Goal: Find specific page/section: Find specific page/section

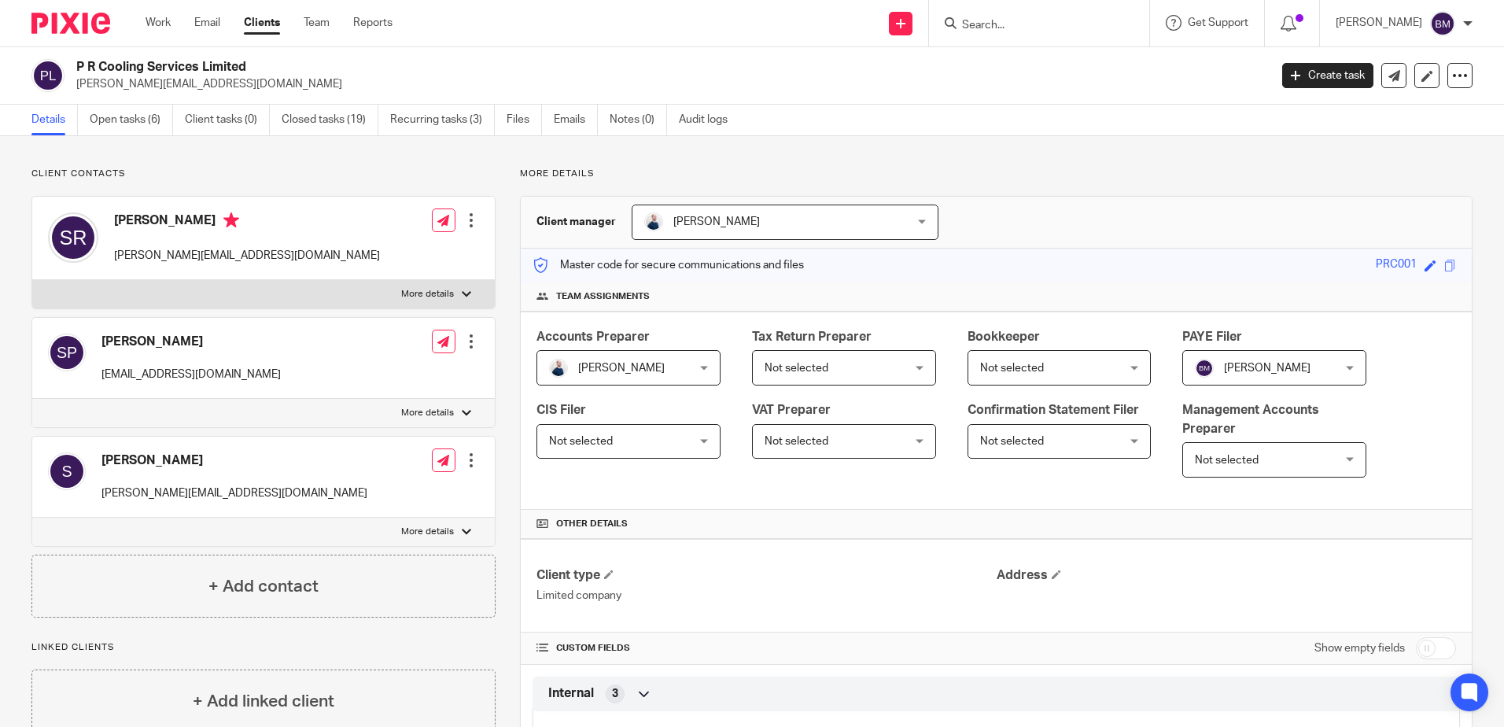
scroll to position [1337, 0]
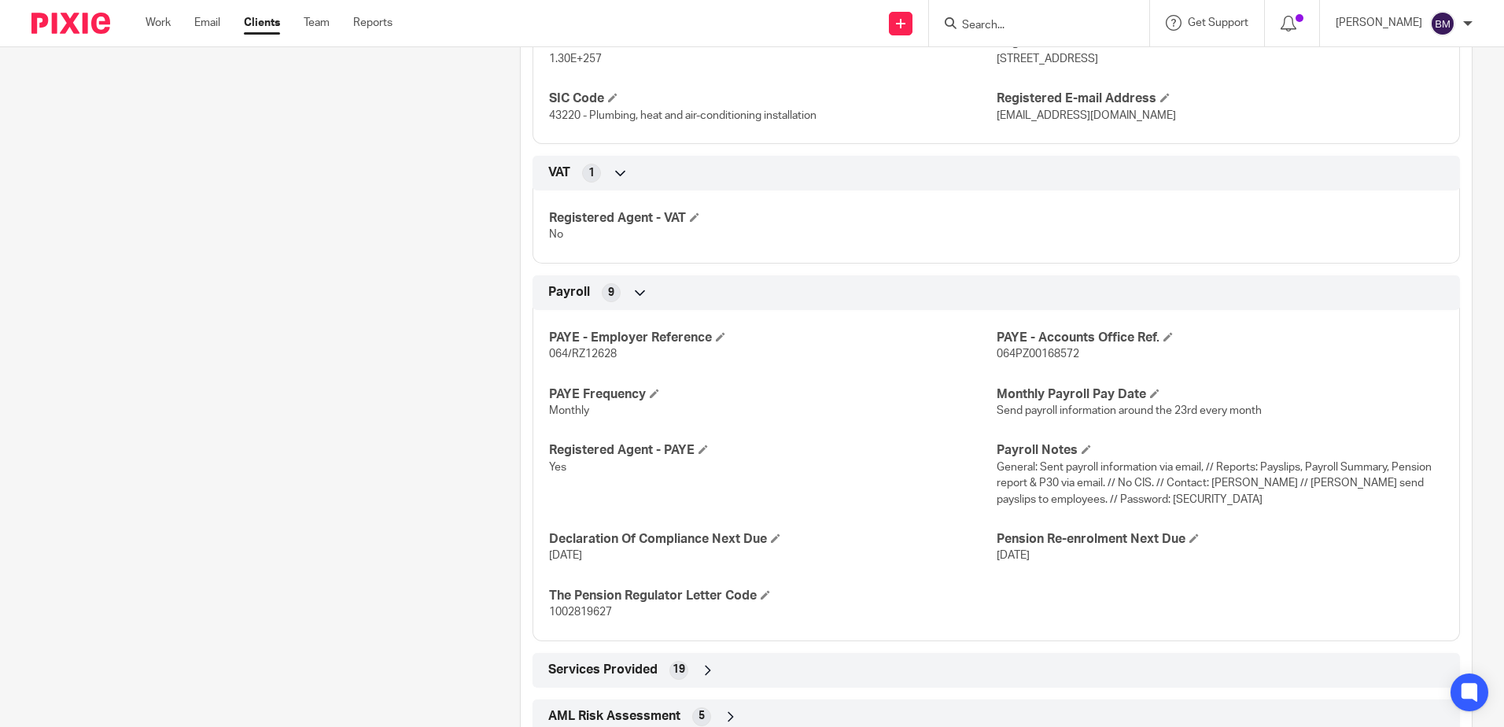
click at [1026, 24] on input "Search" at bounding box center [1031, 26] width 142 height 14
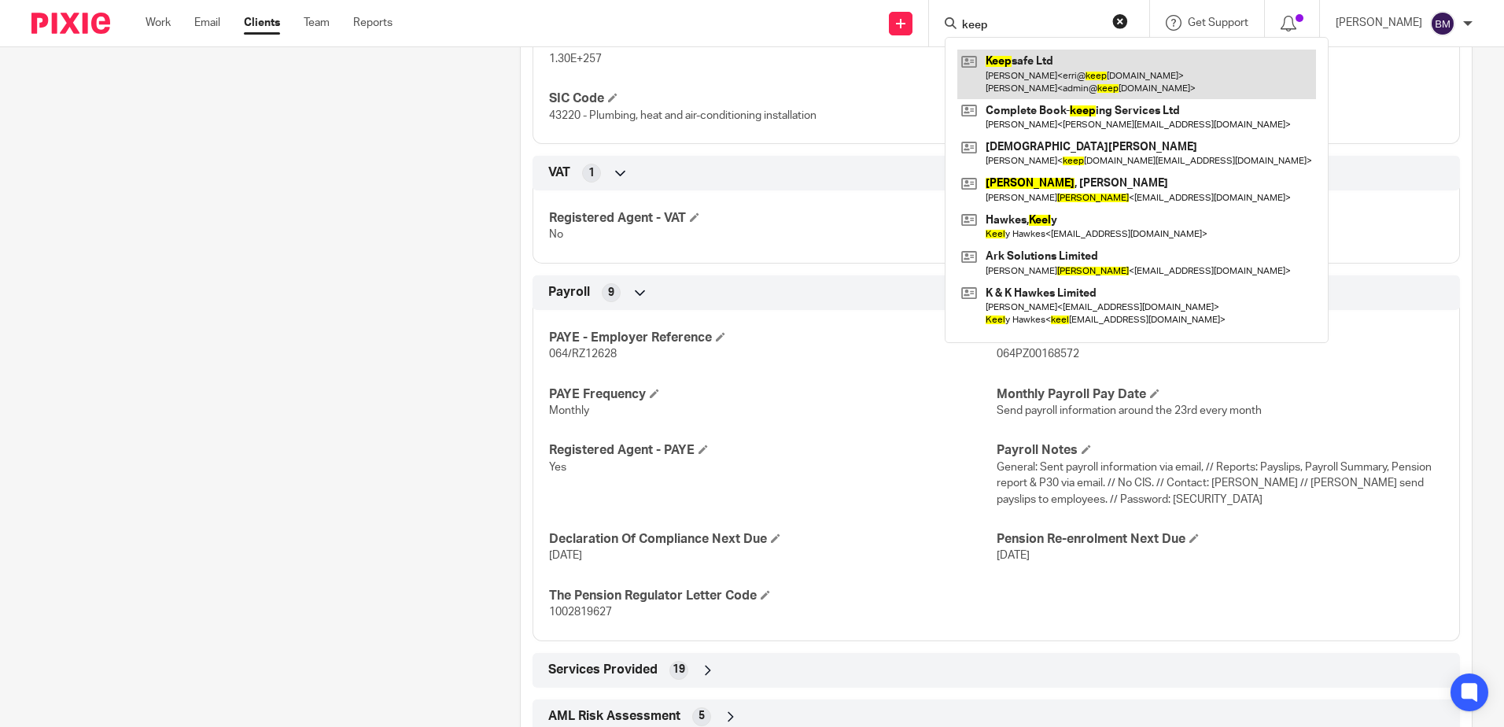
type input "keep"
click at [1081, 66] on link at bounding box center [1136, 74] width 359 height 49
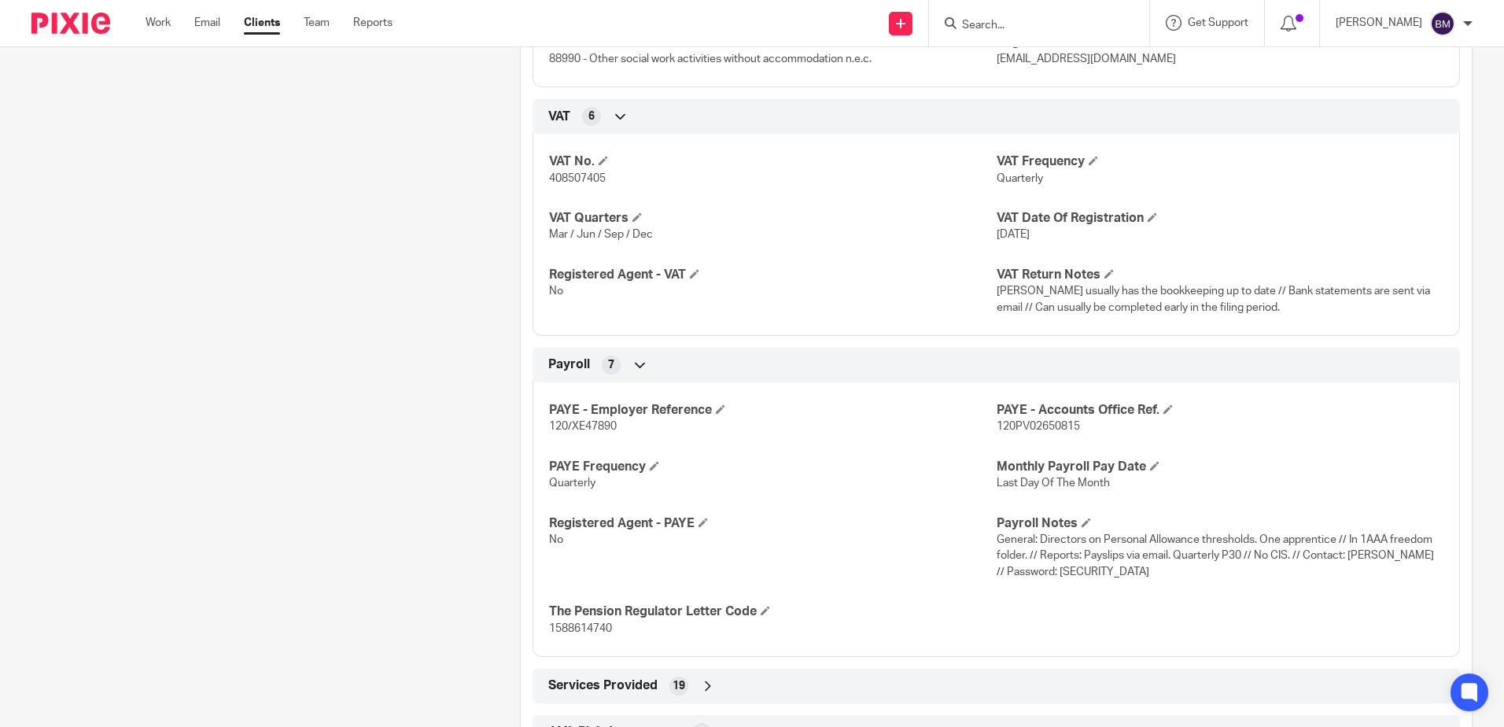
scroll to position [1416, 0]
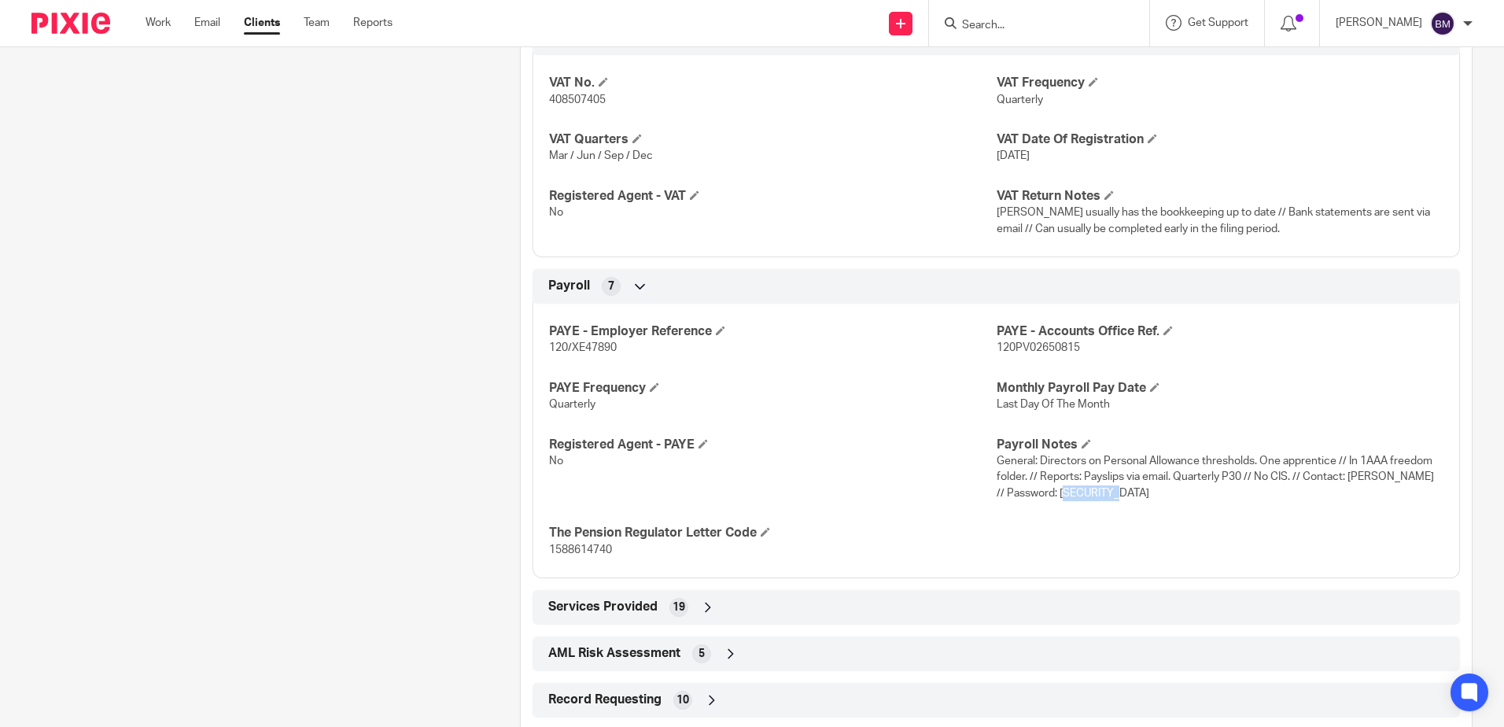
drag, startPoint x: 1094, startPoint y: 494, endPoint x: 1042, endPoint y: 497, distance: 52.0
click at [1042, 497] on p "General: Directors on Personal Allowance thresholds. One apprentice // In 1AAA …" at bounding box center [1219, 477] width 447 height 48
copy span "Brun$wick"
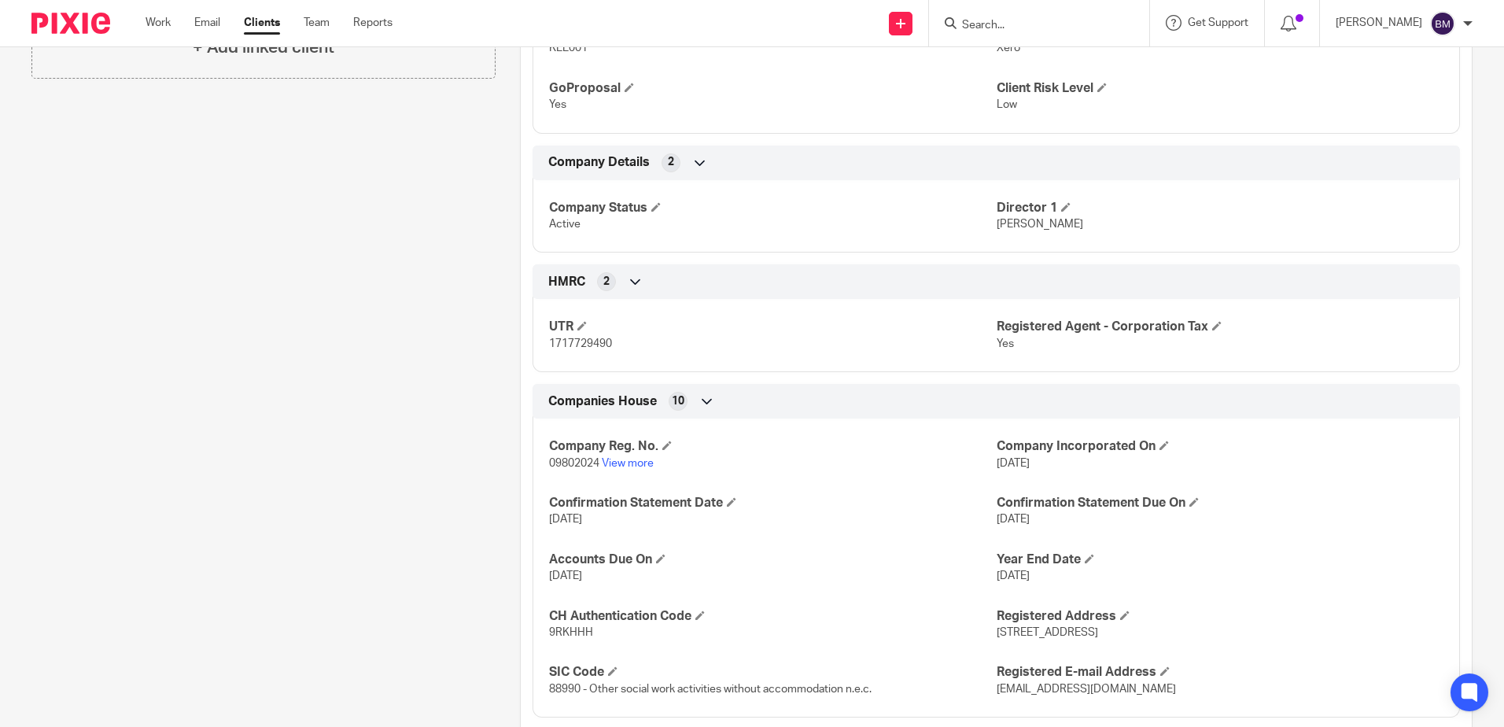
scroll to position [472, 0]
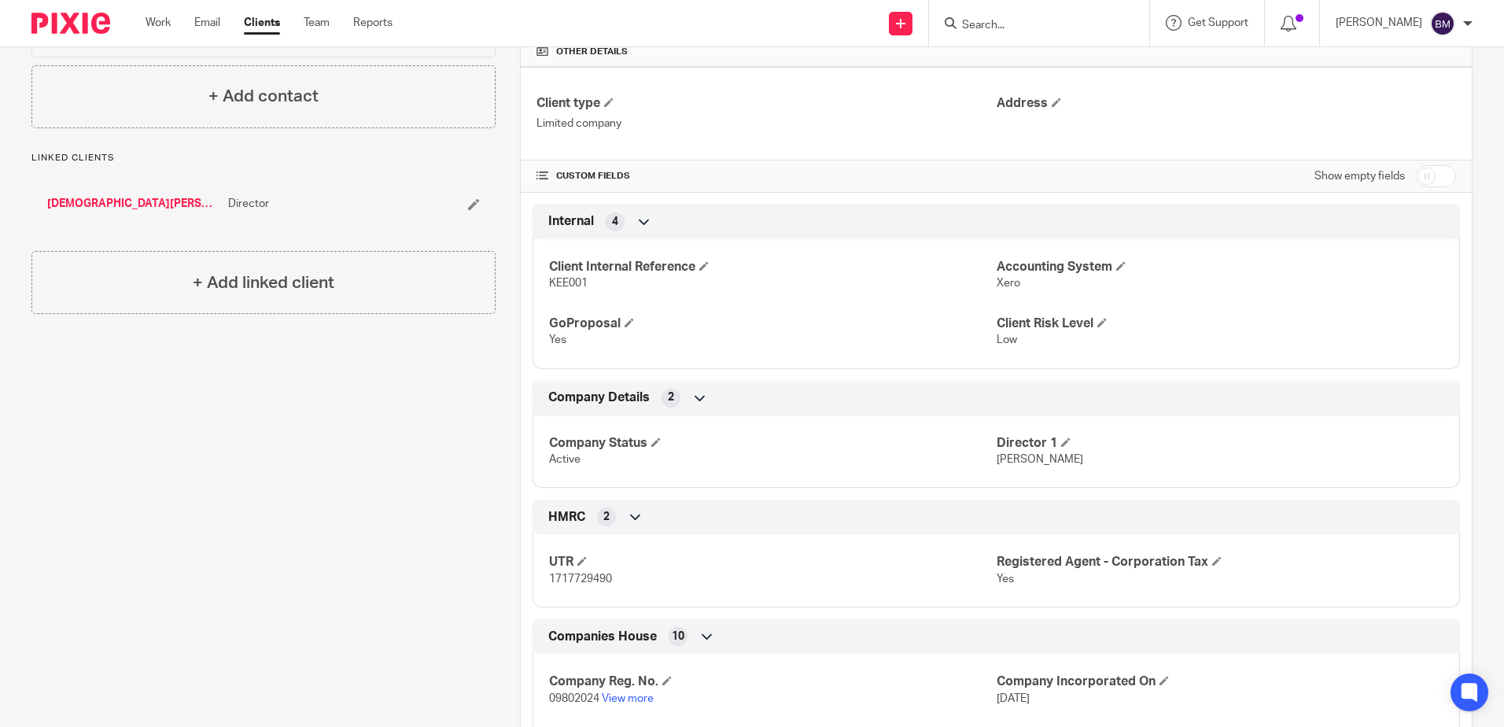
click at [1003, 27] on input "Search" at bounding box center [1031, 26] width 142 height 14
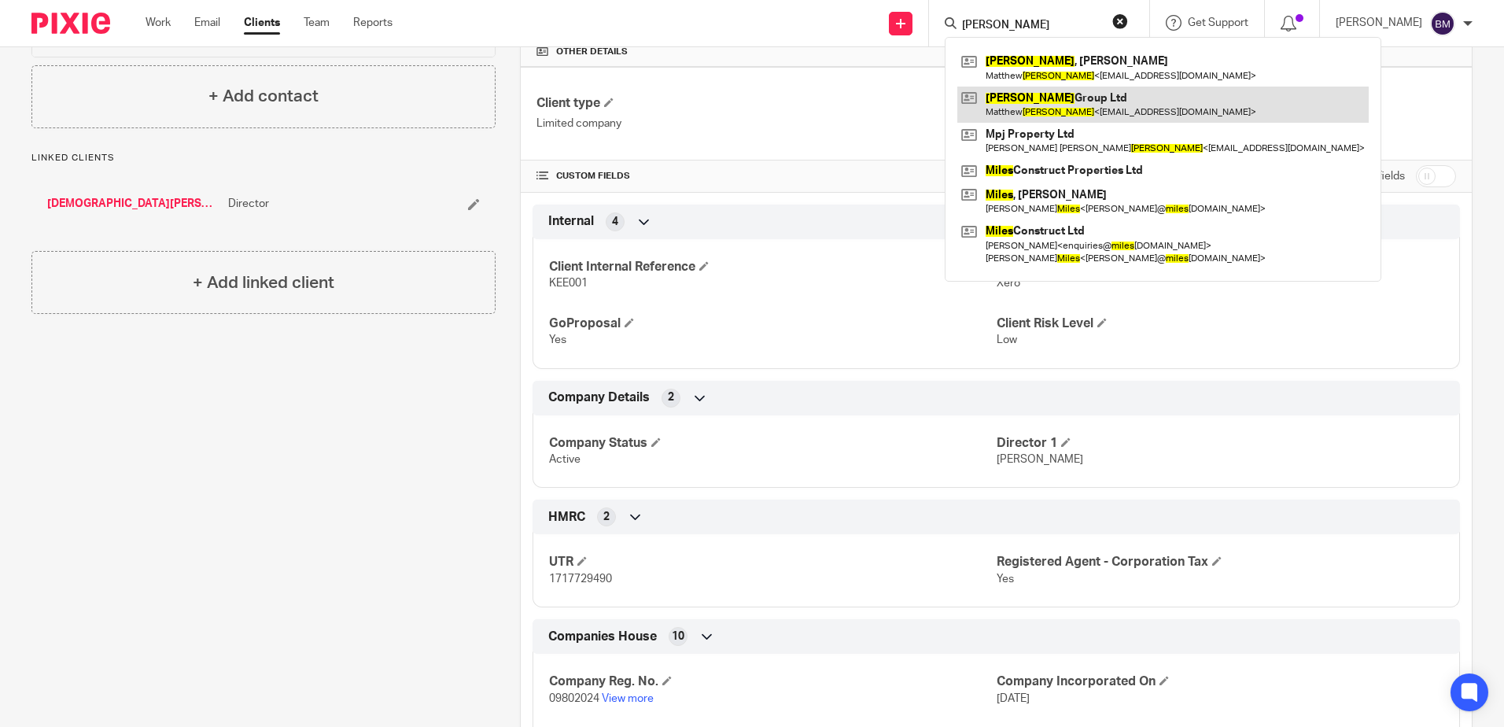
type input "myles"
click at [1121, 95] on link at bounding box center [1162, 105] width 411 height 36
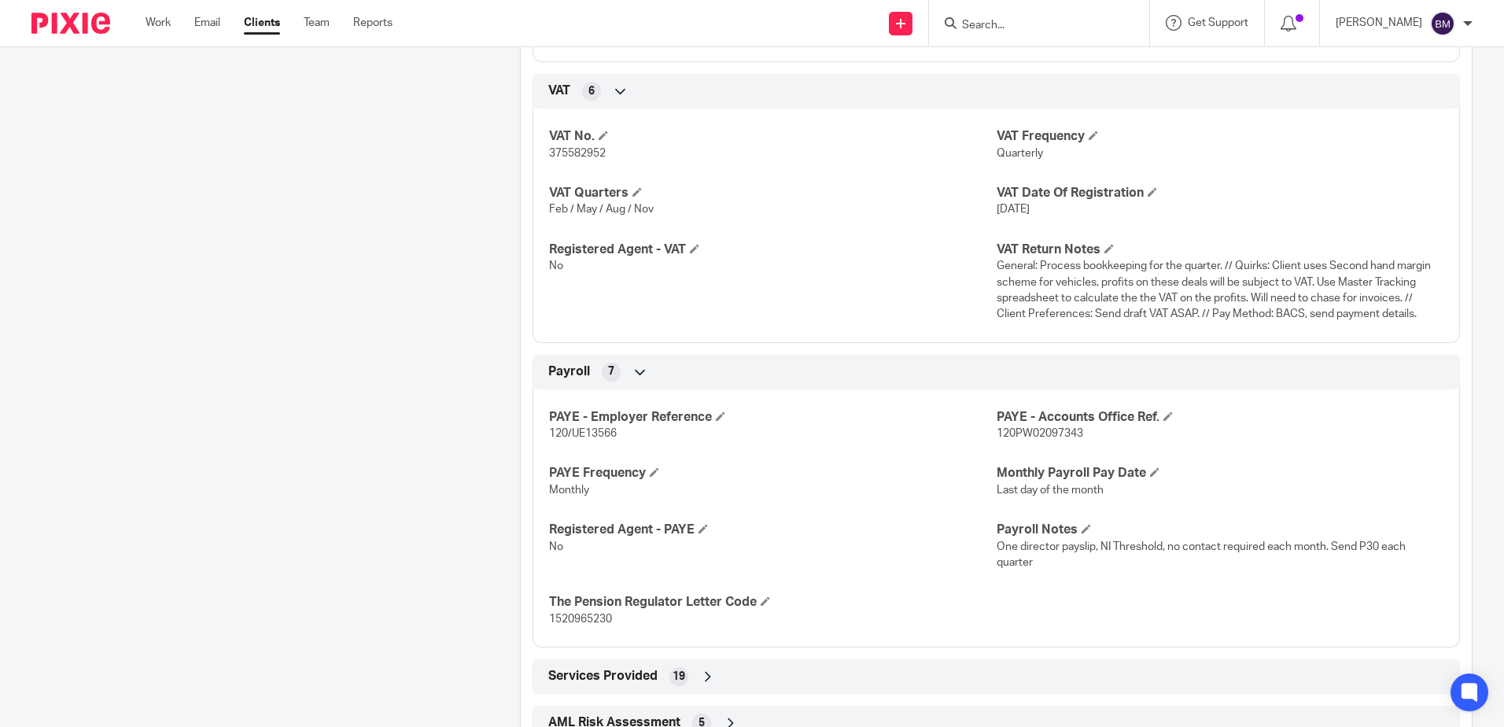
scroll to position [1730, 0]
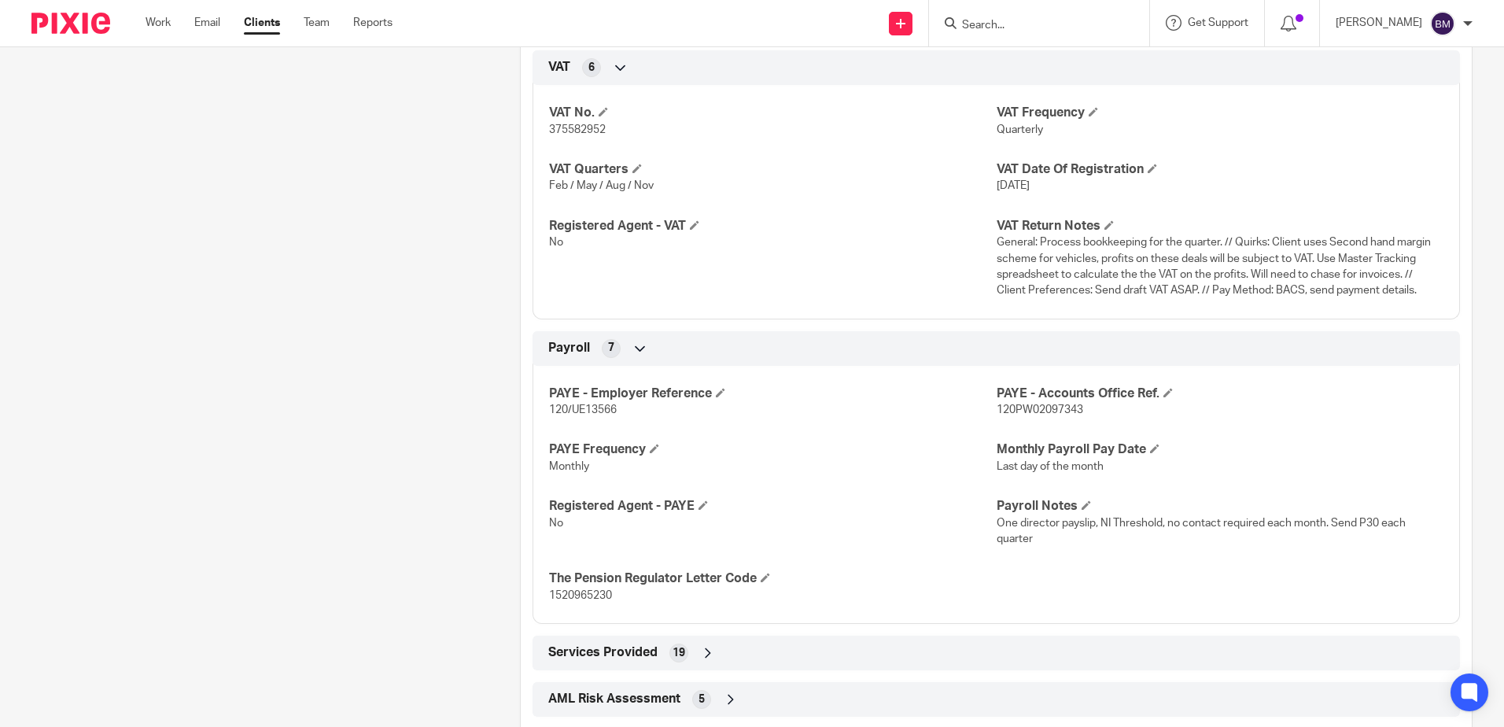
click at [1004, 29] on input "Search" at bounding box center [1031, 26] width 142 height 14
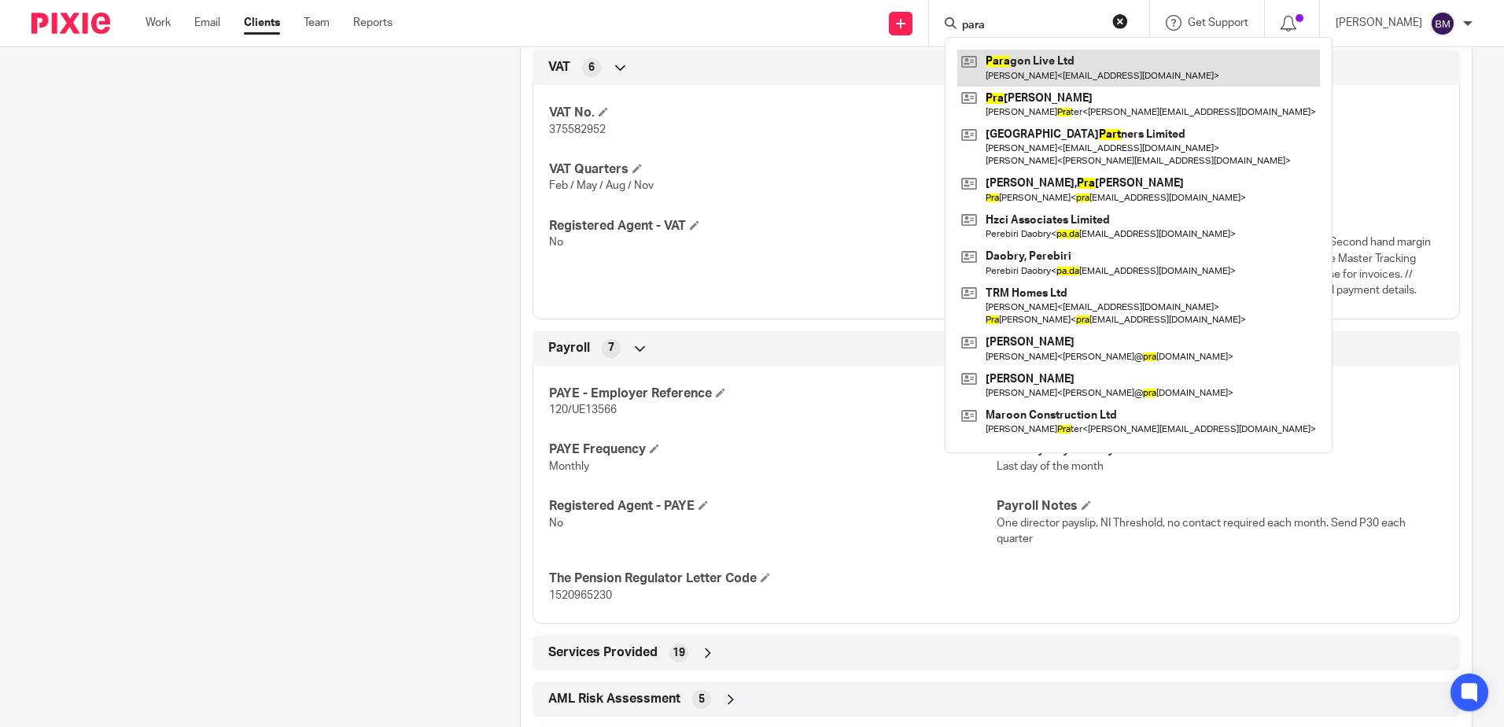
type input "para"
click at [1085, 68] on link at bounding box center [1138, 68] width 363 height 36
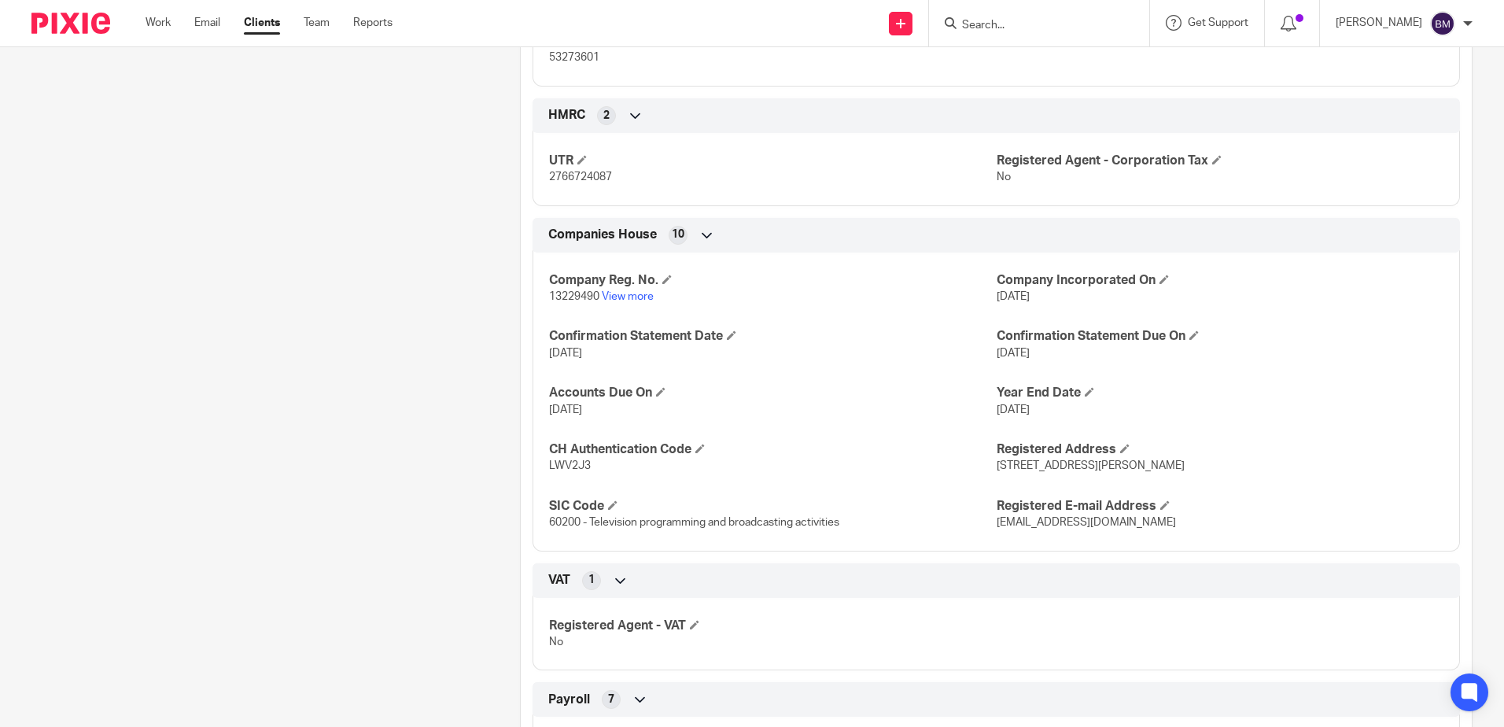
scroll to position [1337, 0]
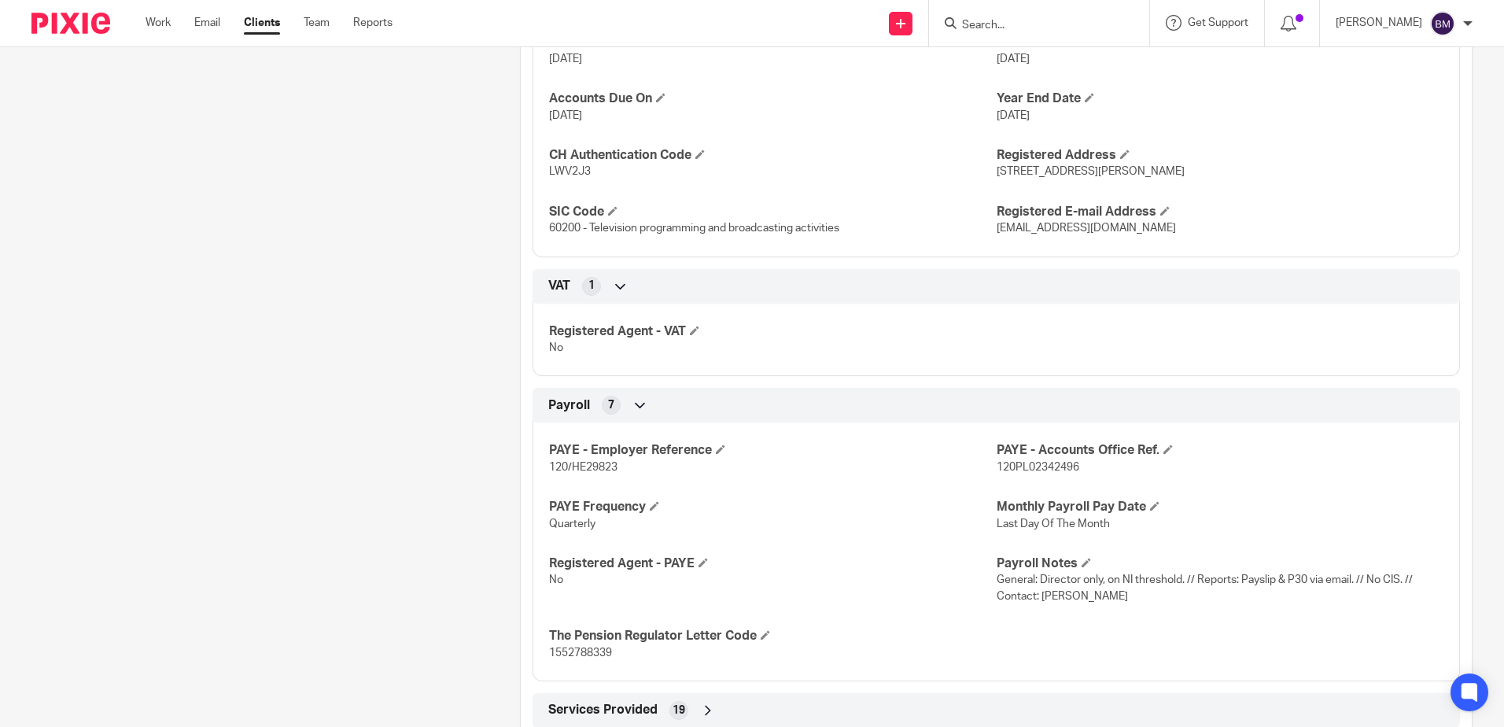
click at [1034, 26] on input "Search" at bounding box center [1031, 26] width 142 height 14
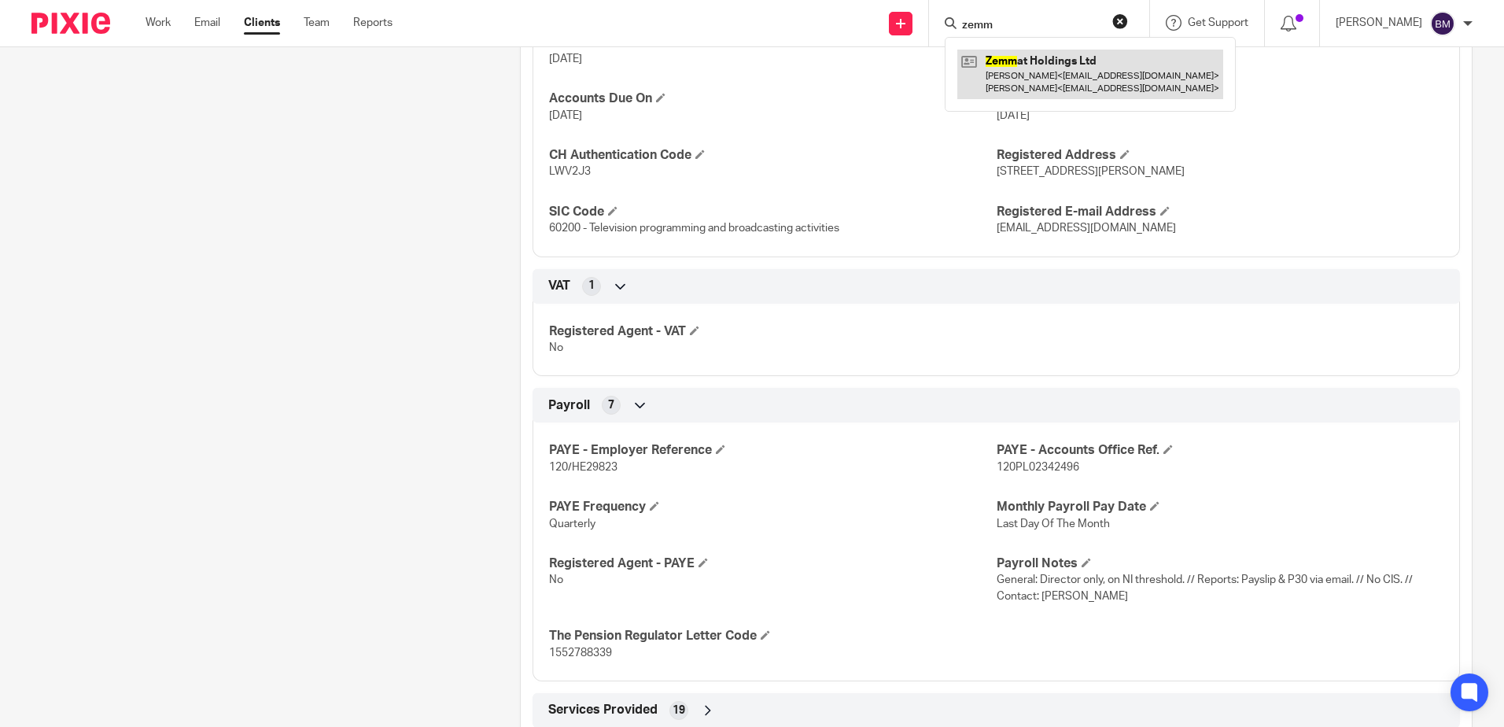
type input "zemm"
click at [1044, 57] on link at bounding box center [1090, 74] width 266 height 49
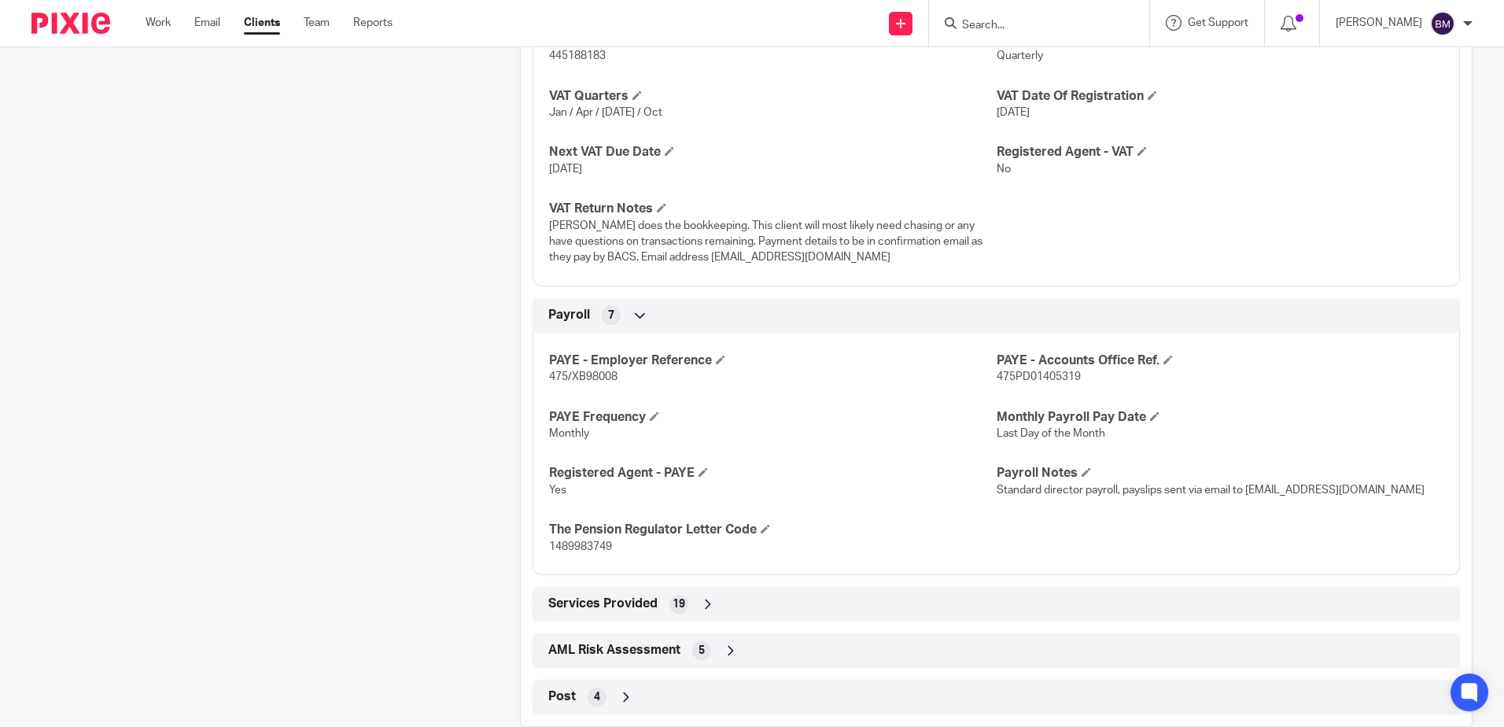
scroll to position [1604, 0]
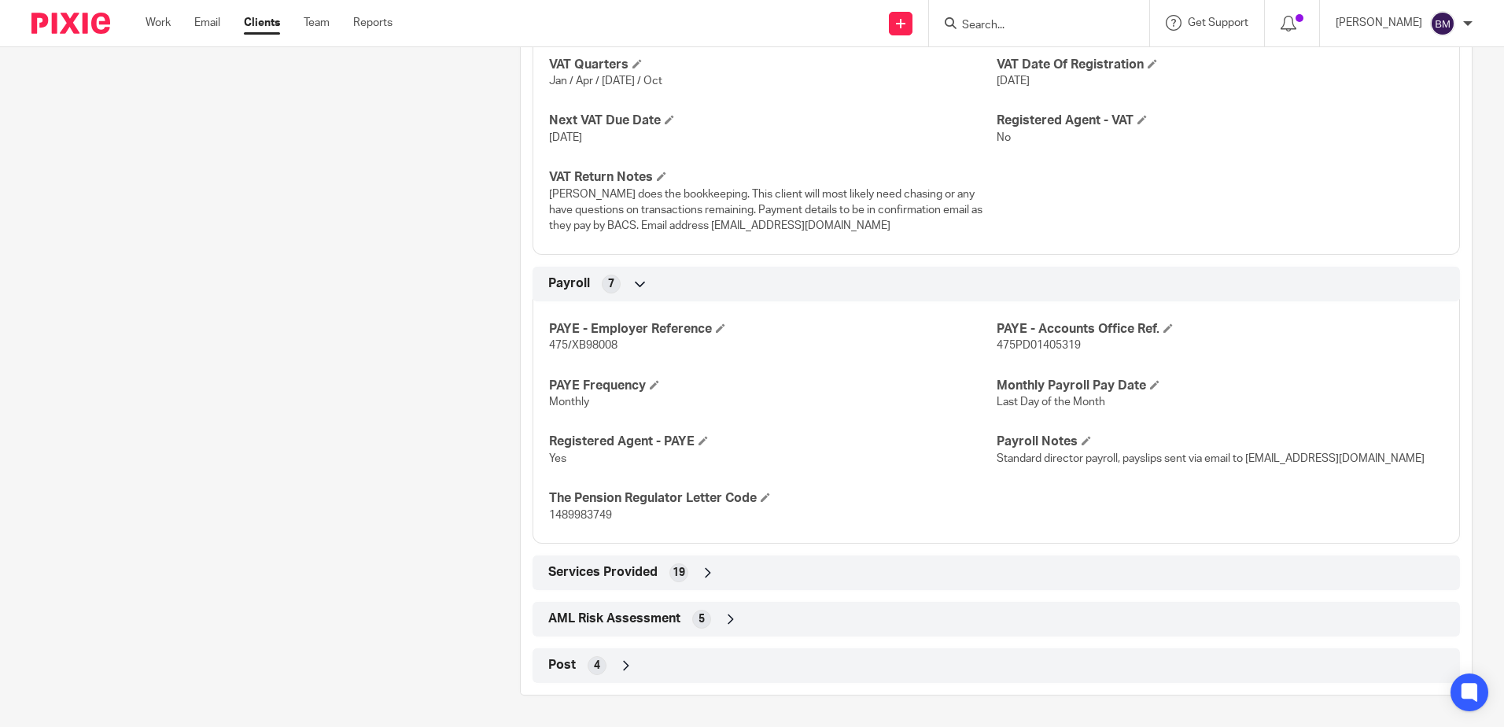
click at [1021, 20] on input "Search" at bounding box center [1031, 26] width 142 height 14
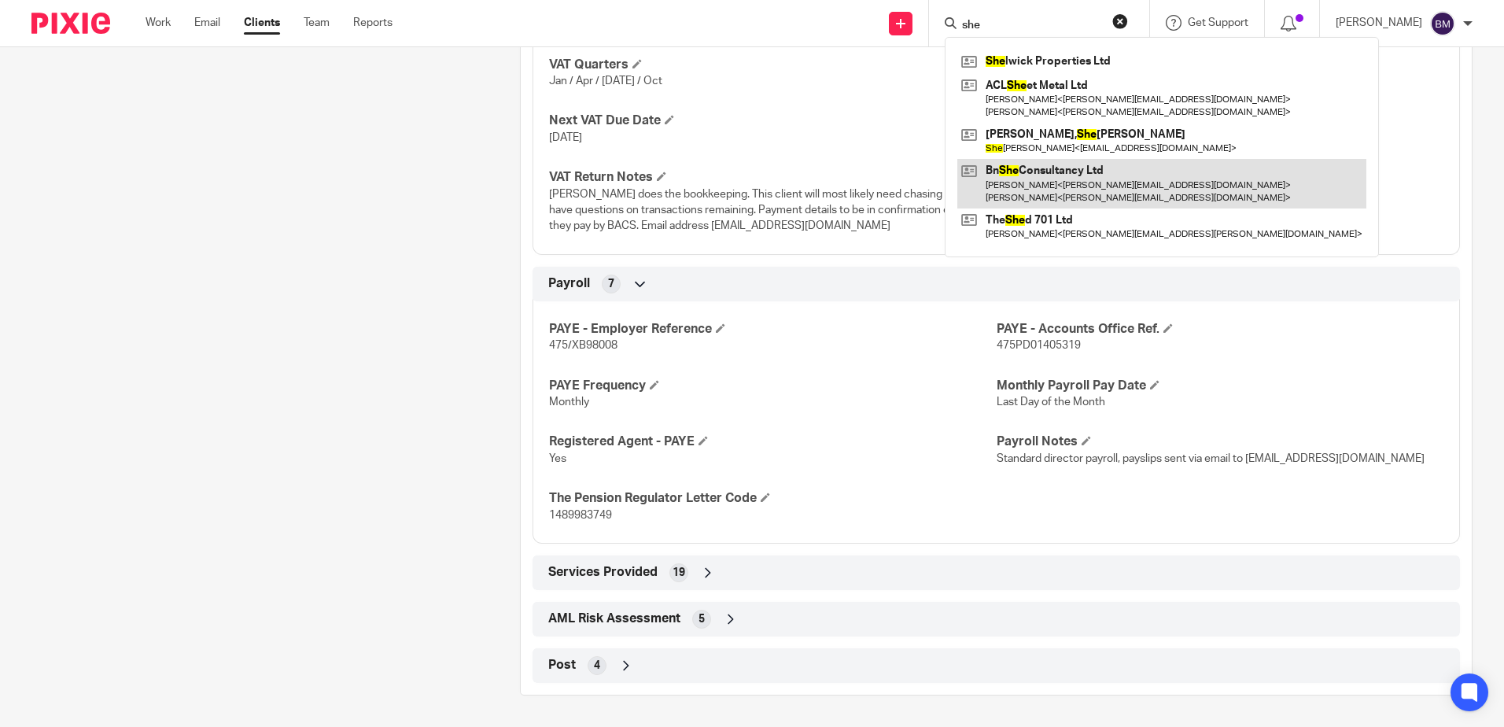
type input "she"
click at [1110, 170] on link at bounding box center [1161, 183] width 409 height 49
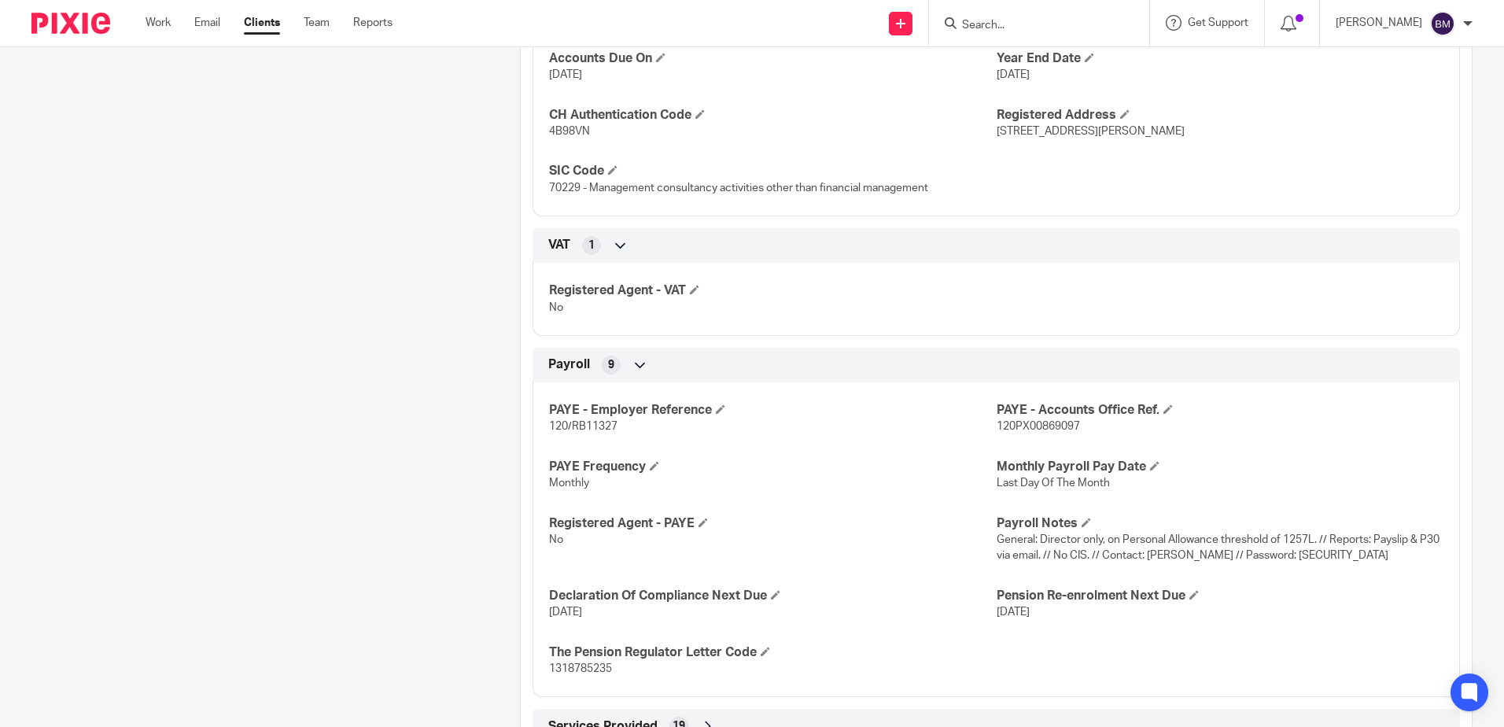
scroll to position [1537, 0]
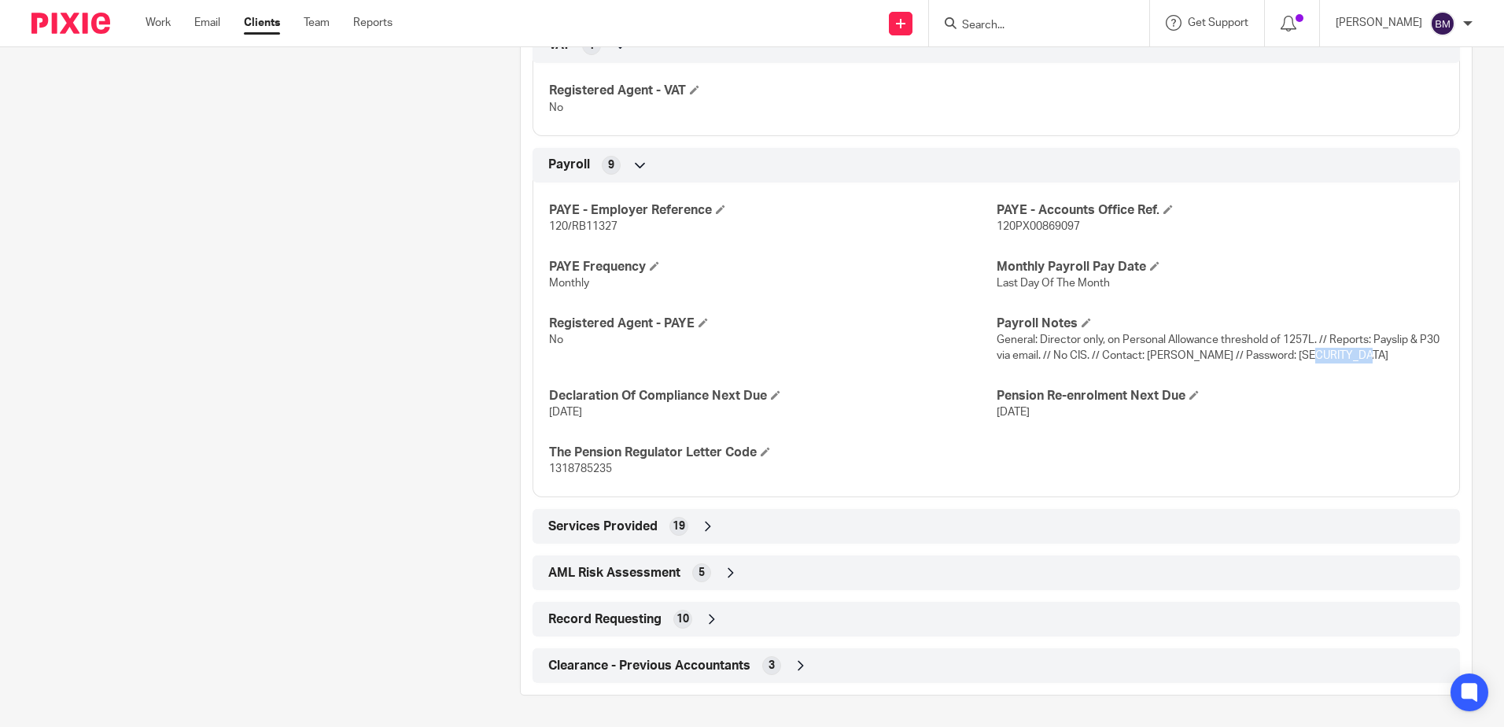
drag, startPoint x: 1360, startPoint y: 359, endPoint x: 1309, endPoint y: 354, distance: 50.6
click at [1309, 354] on p "General: Director only, on Personal Allowance threshold of 1257L. // Reports: P…" at bounding box center [1219, 348] width 447 height 32
drag, startPoint x: 1309, startPoint y: 354, endPoint x: 1319, endPoint y: 355, distance: 9.5
copy span "Vinegar15"
click at [1000, 26] on input "Search" at bounding box center [1031, 26] width 142 height 14
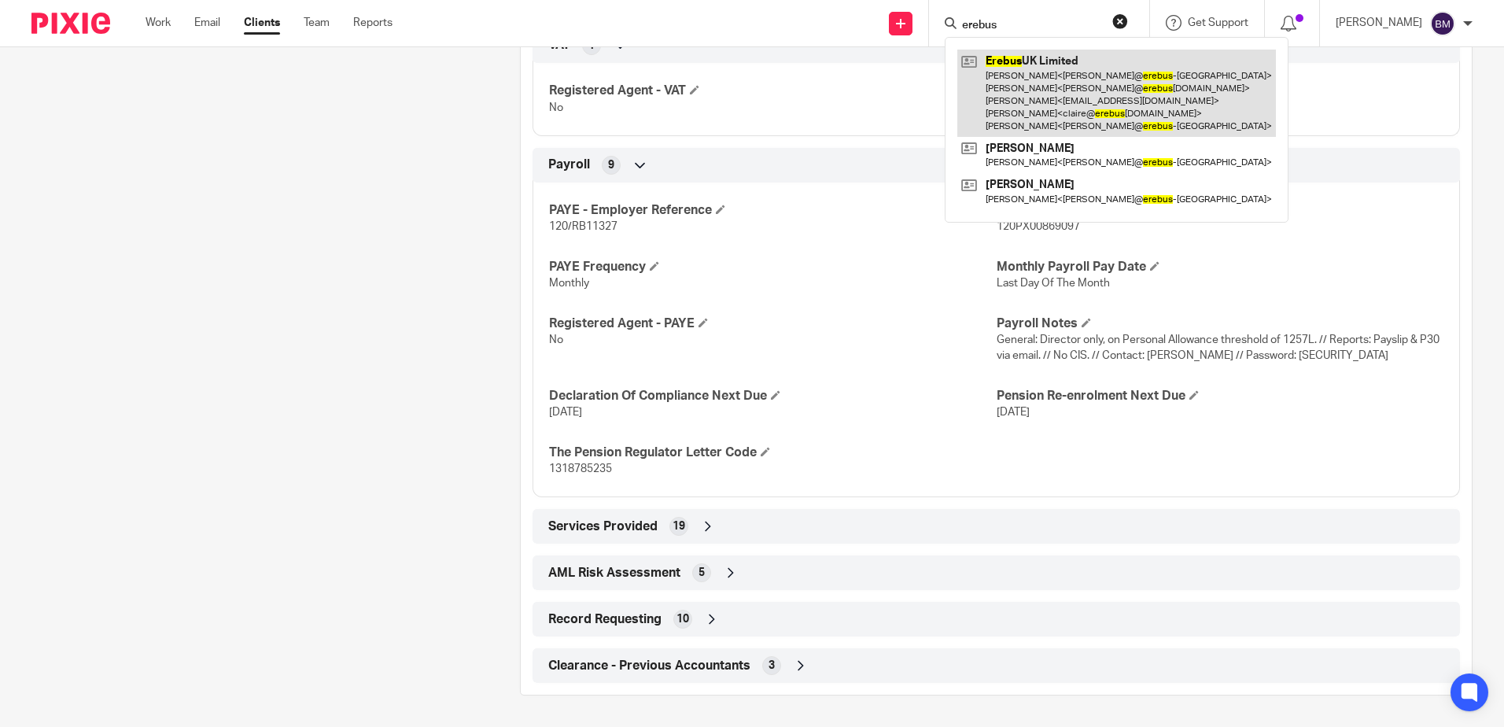
type input "erebus"
click at [1131, 82] on link at bounding box center [1116, 93] width 319 height 87
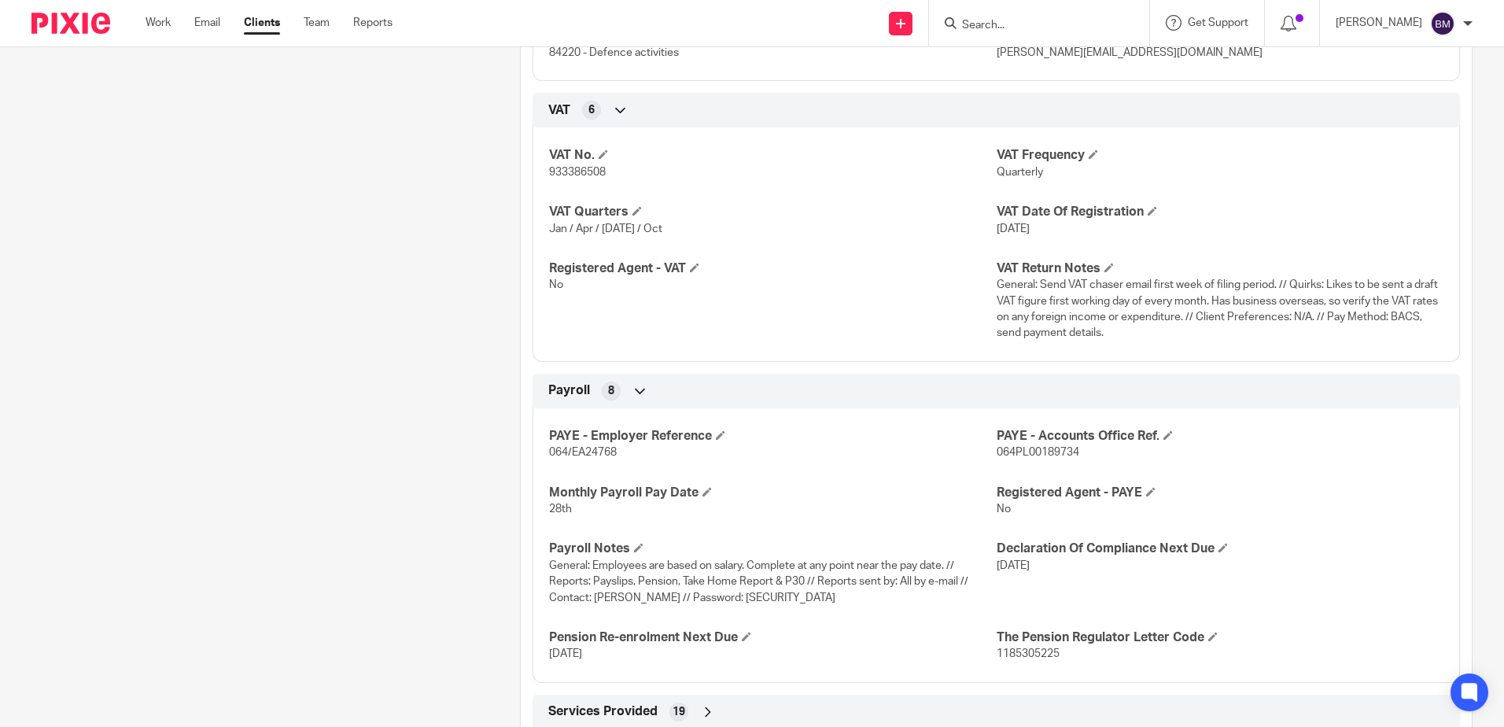
scroll to position [1555, 0]
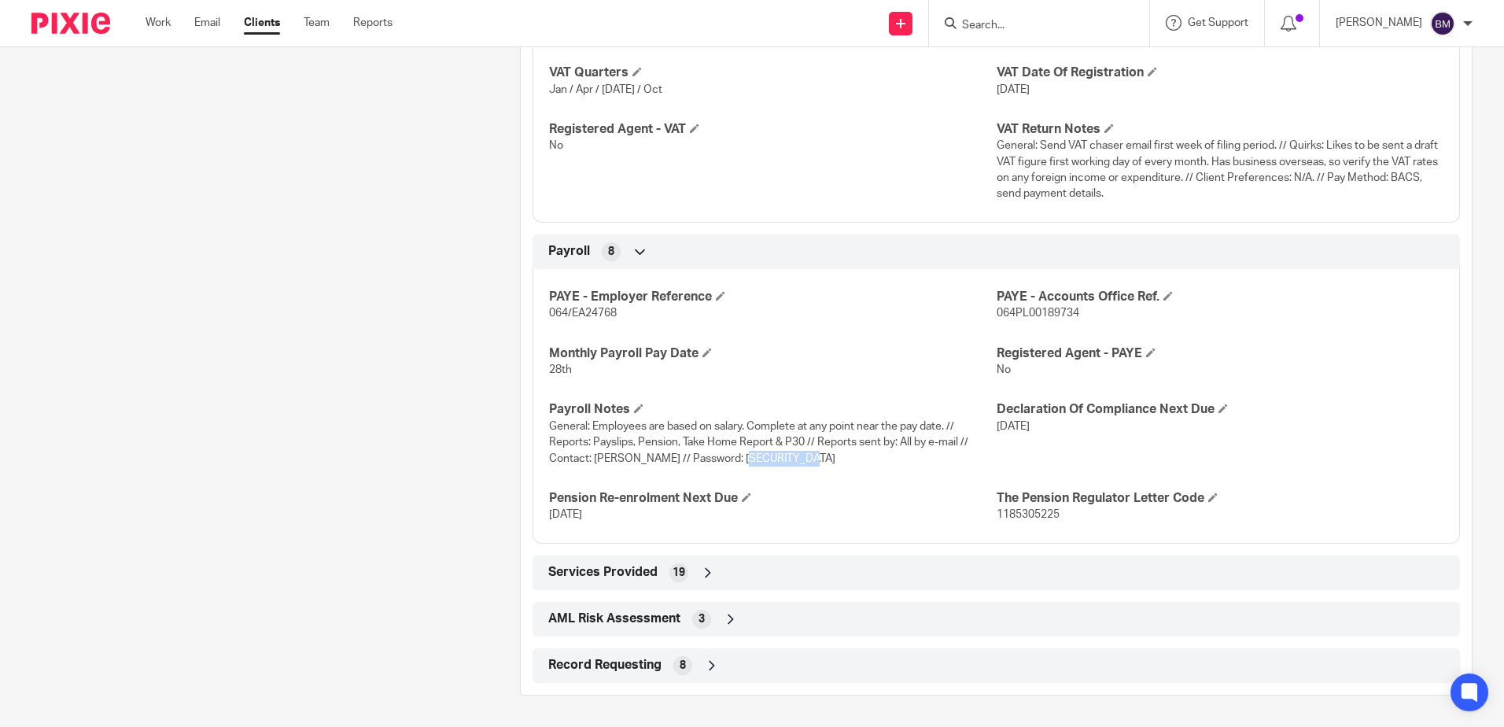
drag, startPoint x: 794, startPoint y: 458, endPoint x: 727, endPoint y: 459, distance: 67.6
click at [727, 459] on span "General: Employees are based on salary. Complete at any point near the pay date…" at bounding box center [758, 442] width 419 height 43
copy span "ErebusUK@53"
